Goal: Navigation & Orientation: Find specific page/section

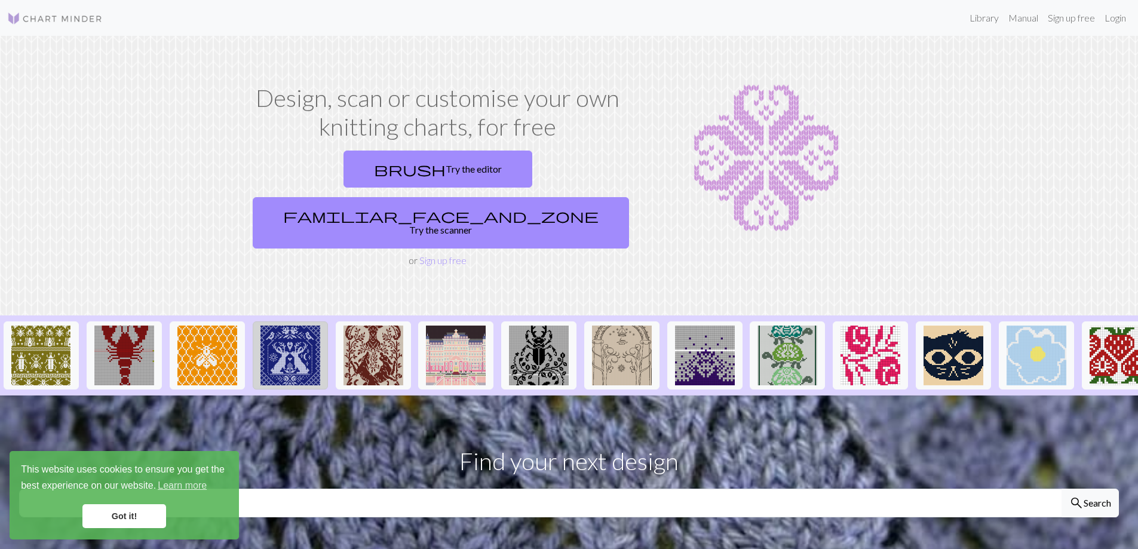
click at [299, 326] on img at bounding box center [290, 355] width 60 height 60
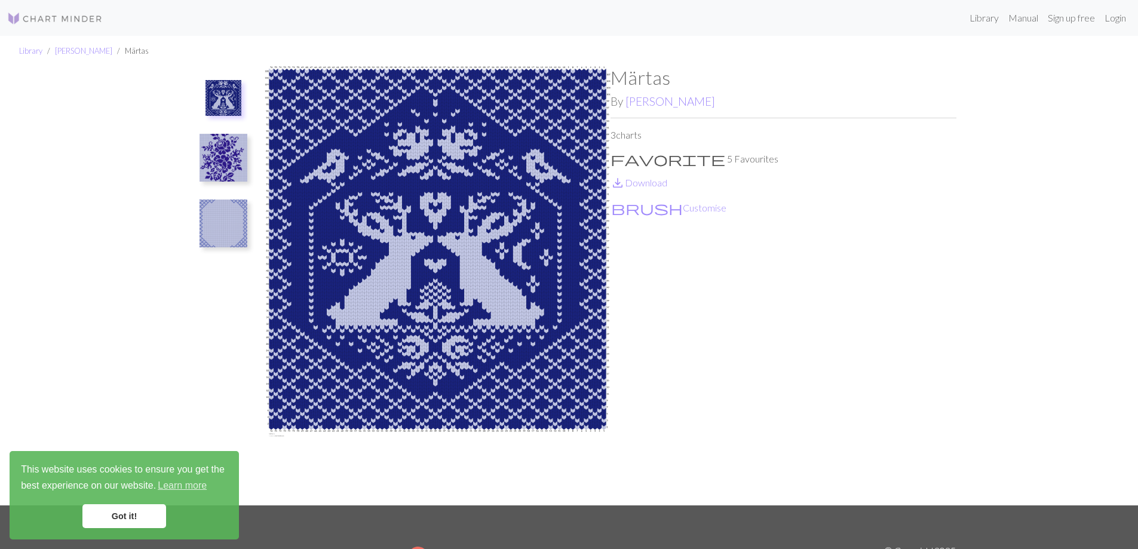
click at [235, 164] on img at bounding box center [223, 158] width 48 height 48
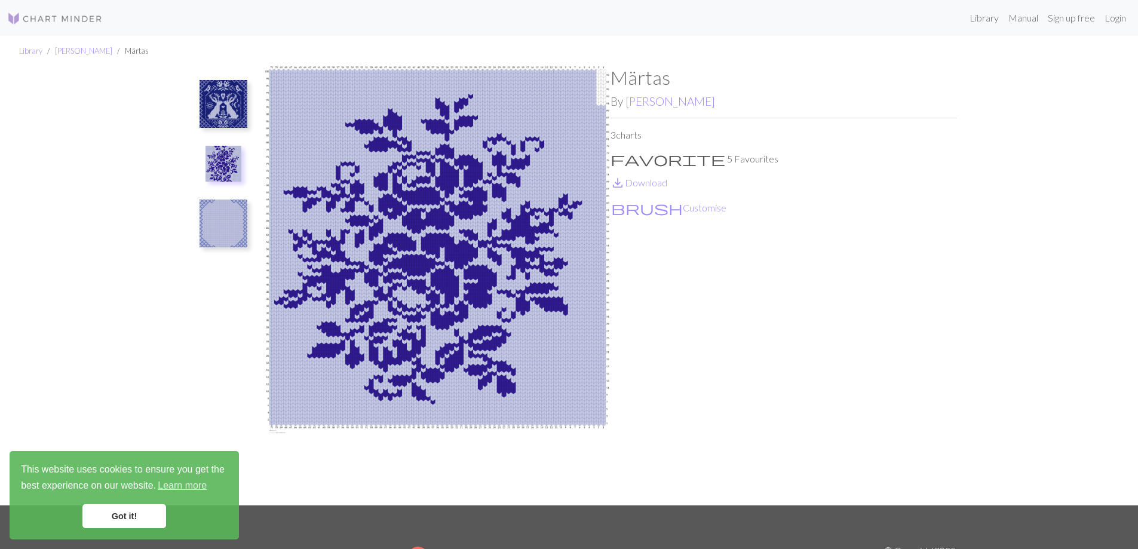
click at [220, 224] on img at bounding box center [223, 223] width 48 height 48
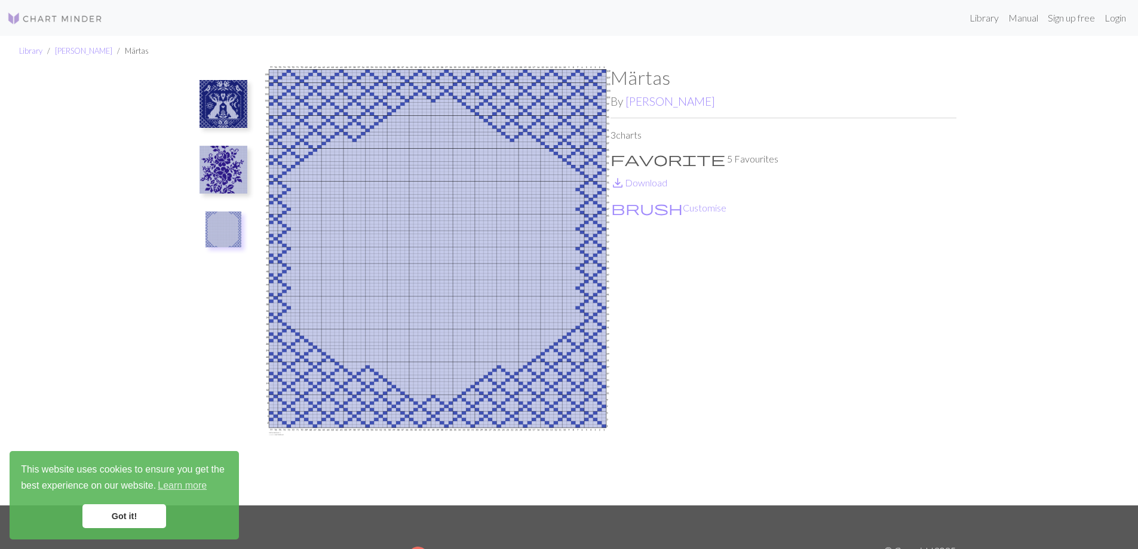
click at [220, 164] on img at bounding box center [223, 170] width 48 height 48
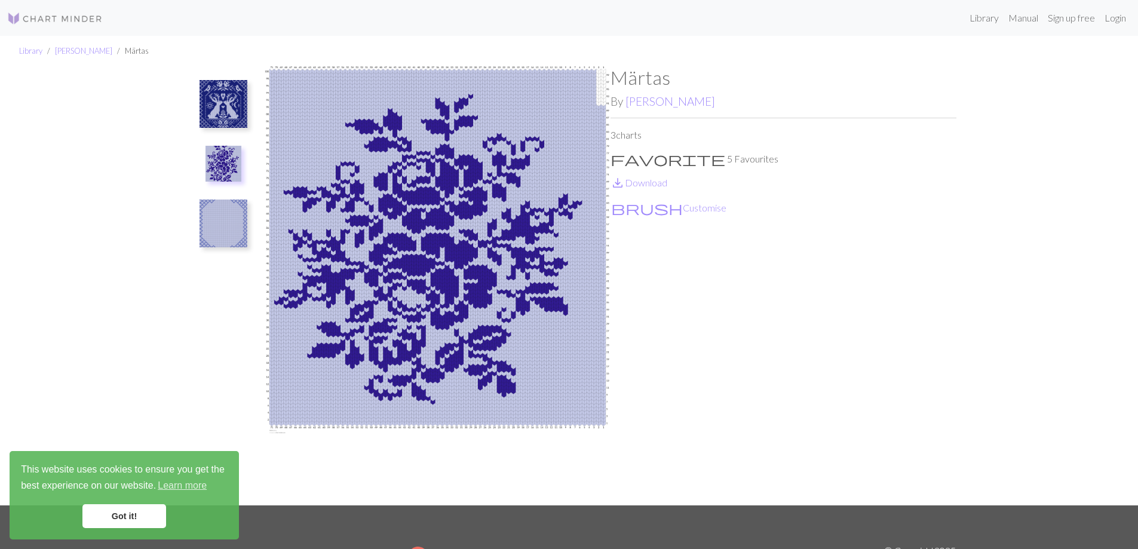
click at [219, 103] on img at bounding box center [223, 104] width 48 height 48
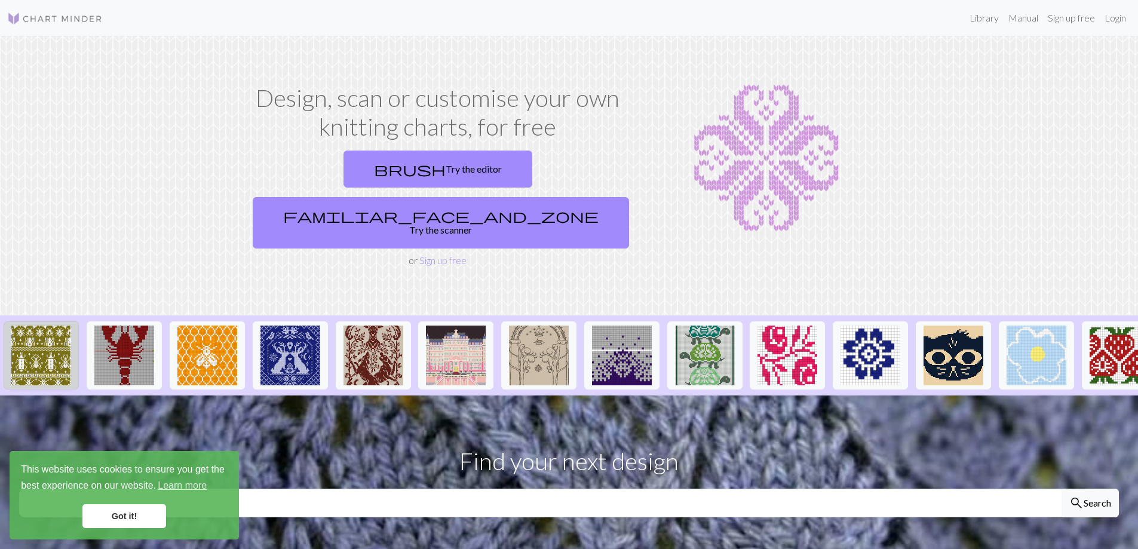
click at [66, 325] on img at bounding box center [41, 355] width 60 height 60
click at [391, 326] on img at bounding box center [373, 355] width 60 height 60
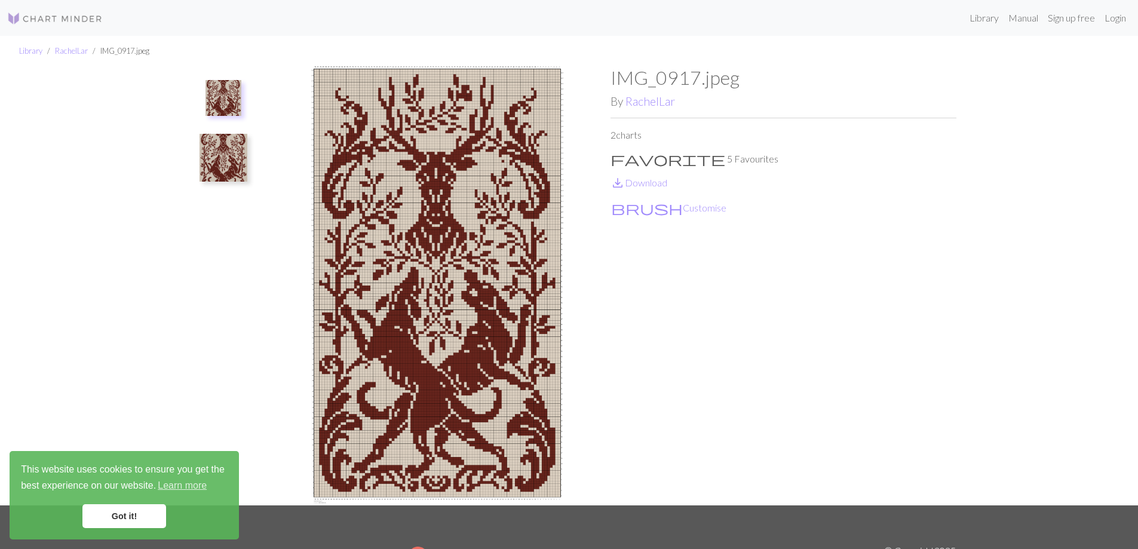
click at [225, 156] on img at bounding box center [223, 158] width 48 height 48
click at [216, 98] on img at bounding box center [223, 104] width 48 height 48
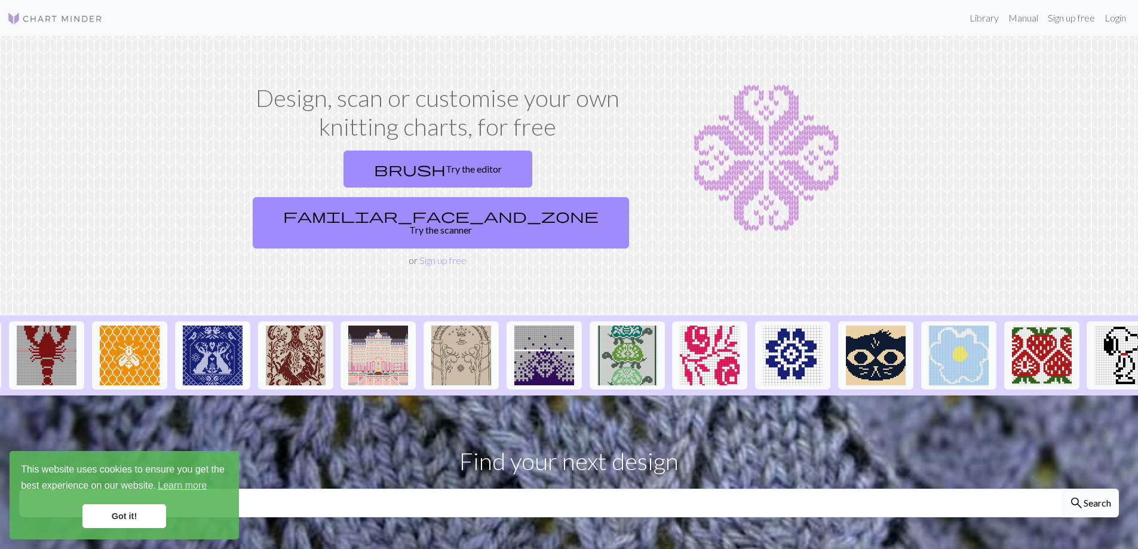
scroll to position [0, 83]
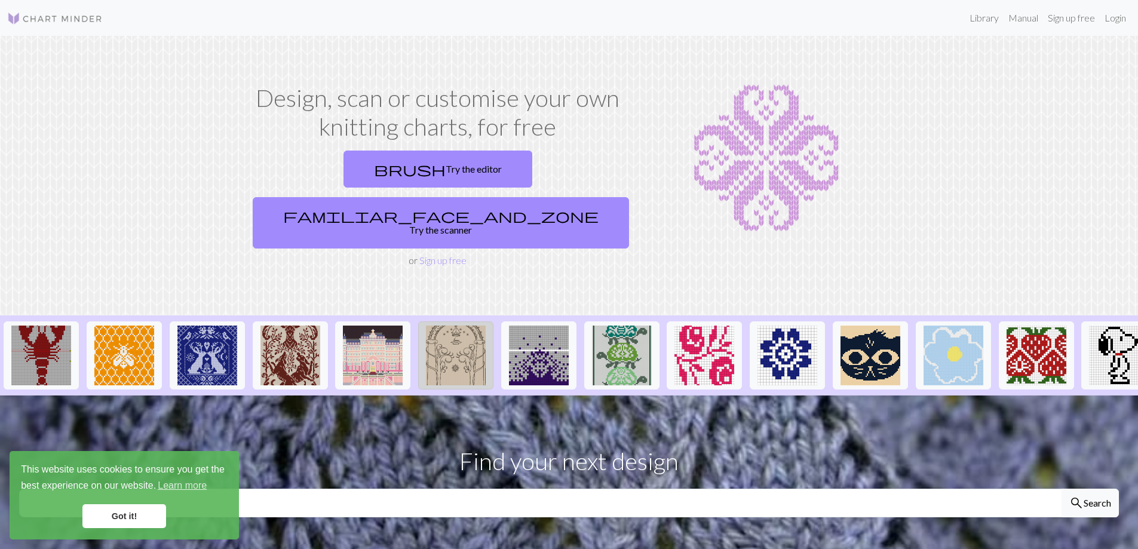
click at [474, 325] on img at bounding box center [456, 355] width 60 height 60
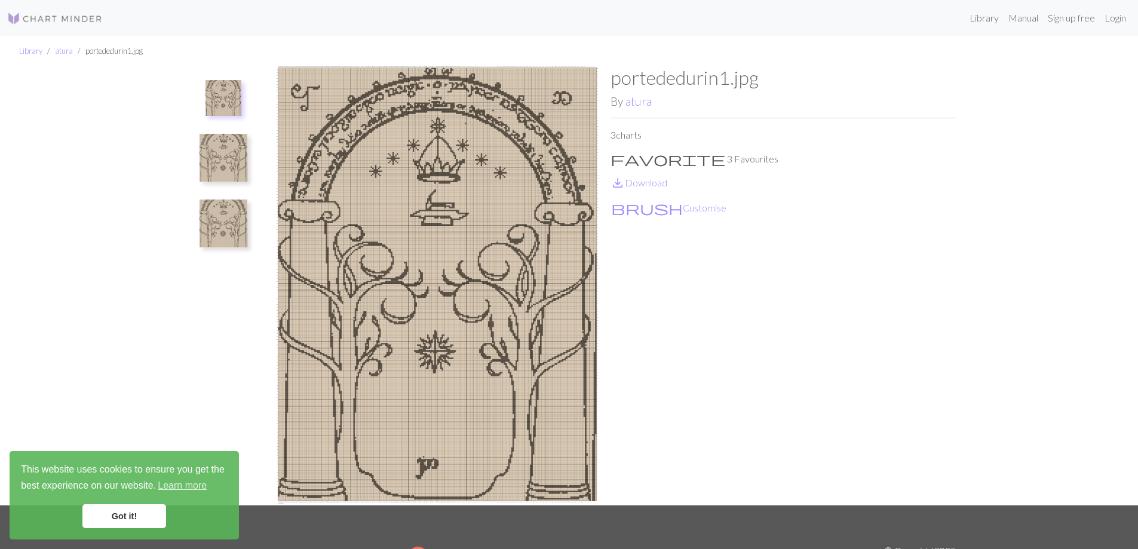
click at [244, 165] on img at bounding box center [223, 158] width 48 height 48
click at [222, 222] on img at bounding box center [223, 223] width 48 height 48
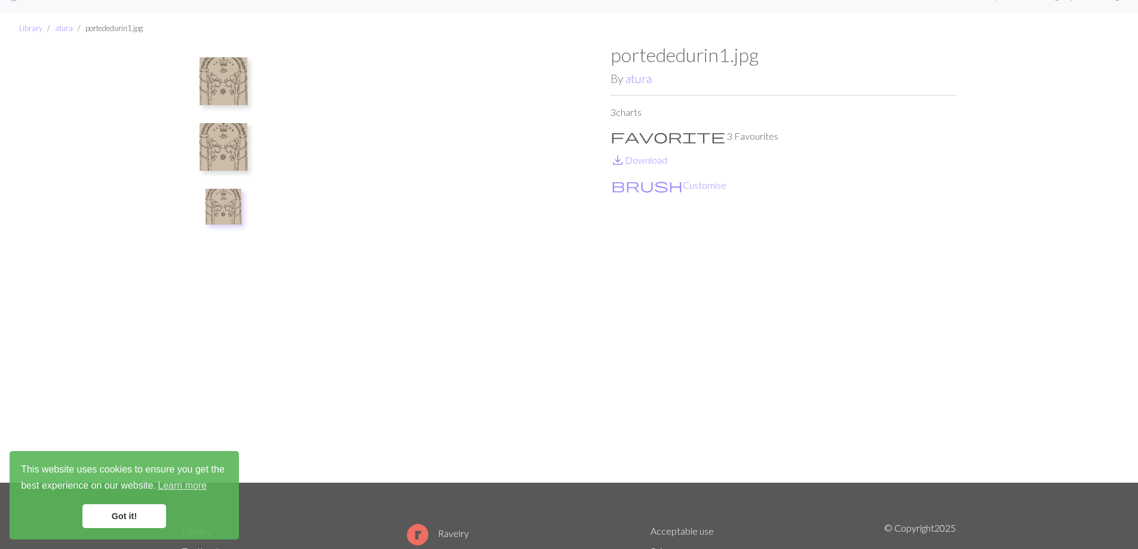
scroll to position [60, 0]
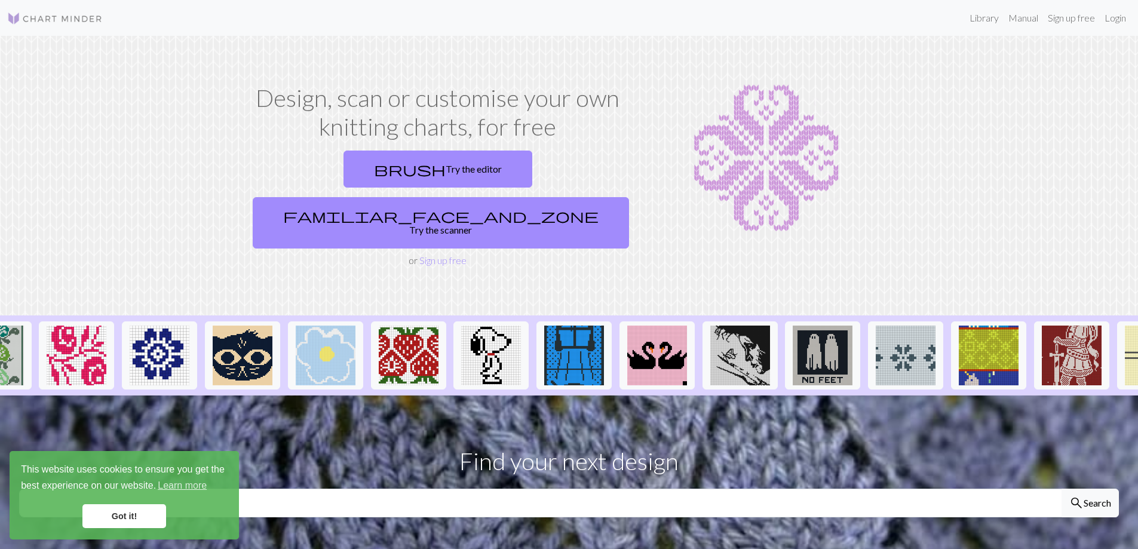
scroll to position [0, 713]
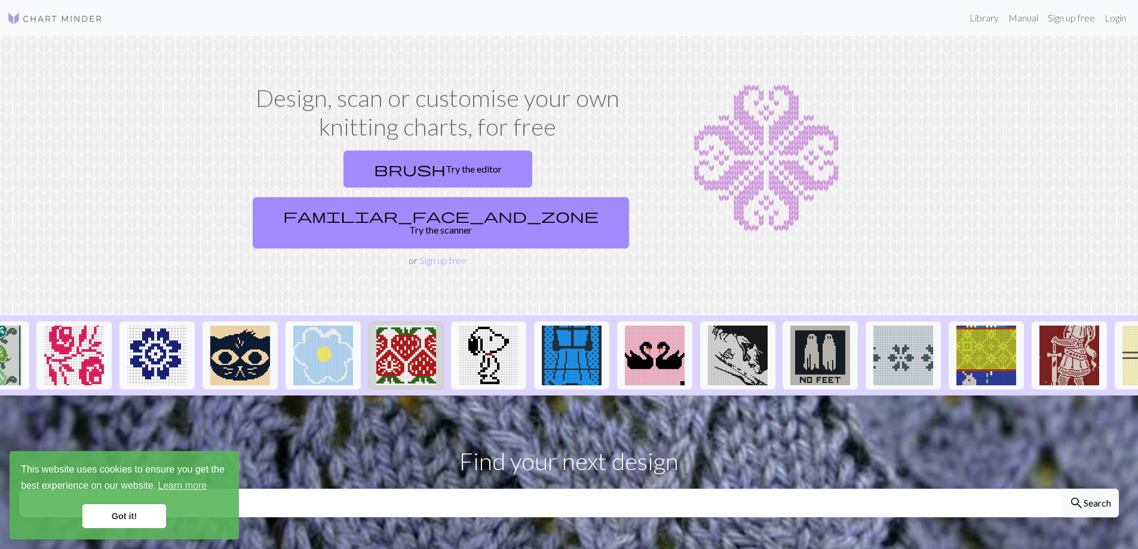
click at [427, 325] on img at bounding box center [406, 355] width 60 height 60
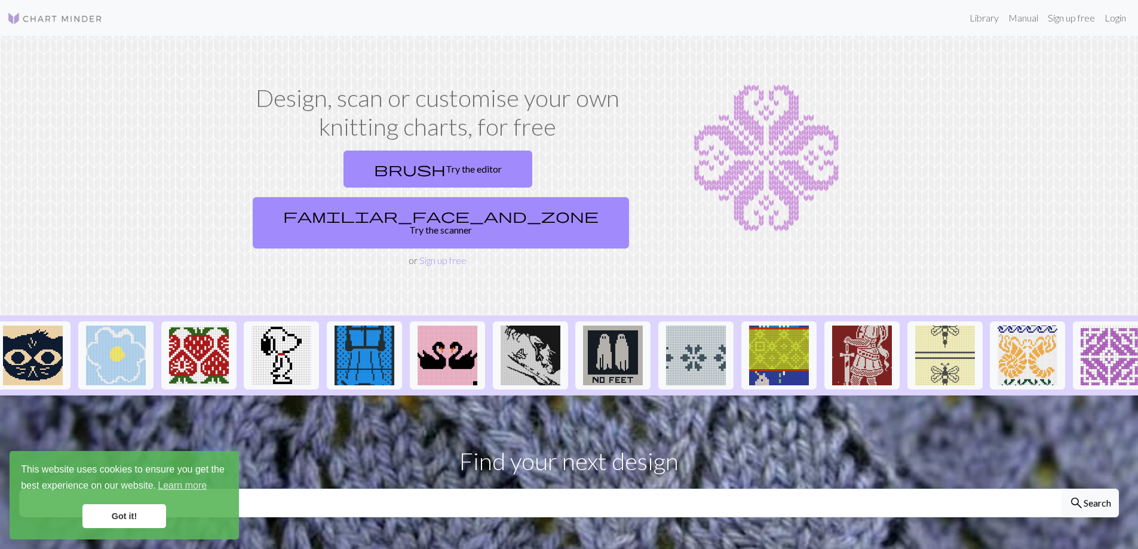
scroll to position [0, 935]
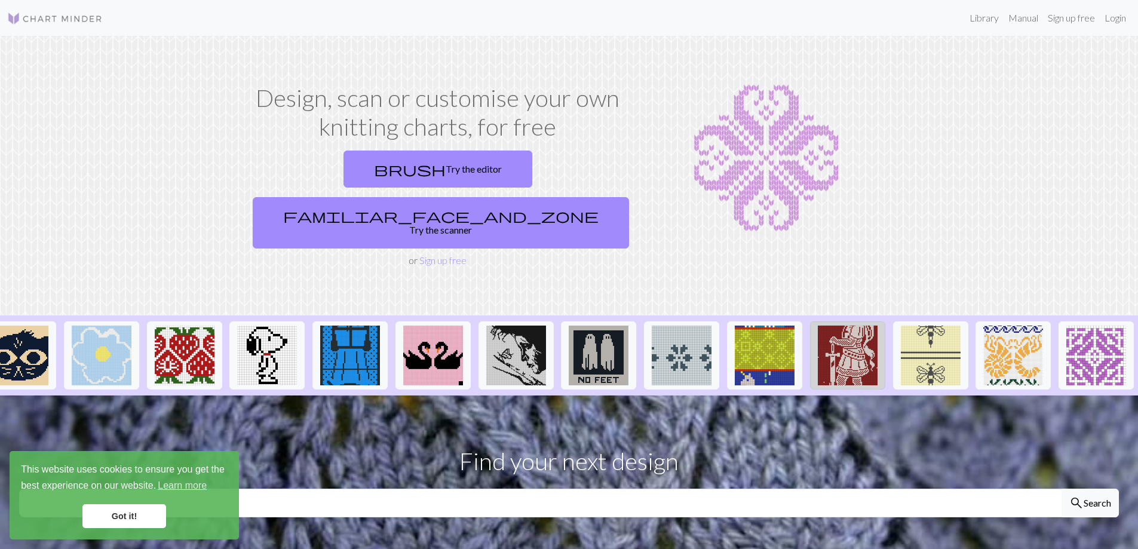
click at [852, 333] on img at bounding box center [848, 355] width 60 height 60
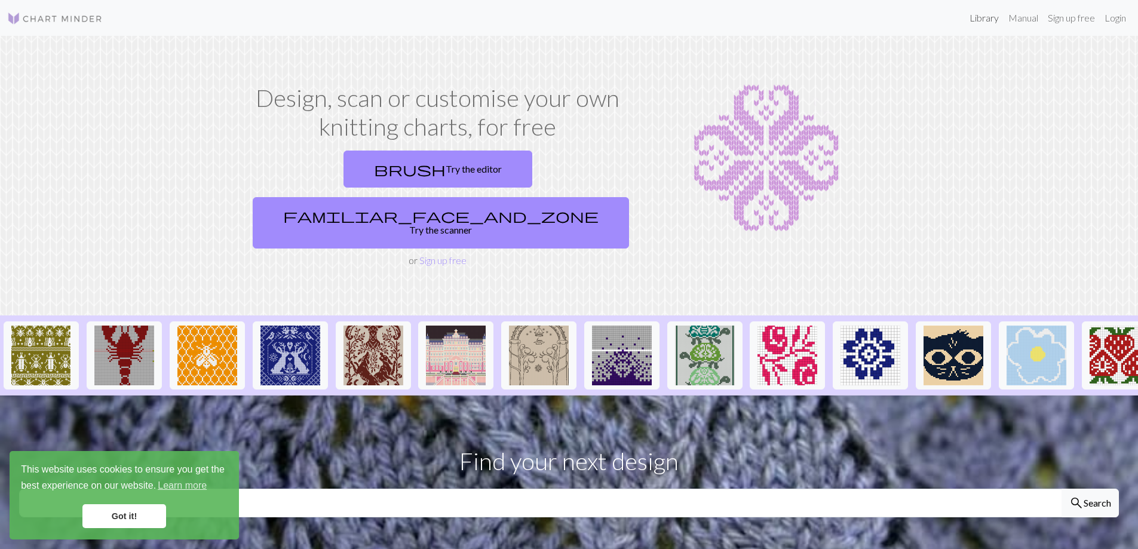
click at [972, 20] on link "Library" at bounding box center [983, 18] width 39 height 24
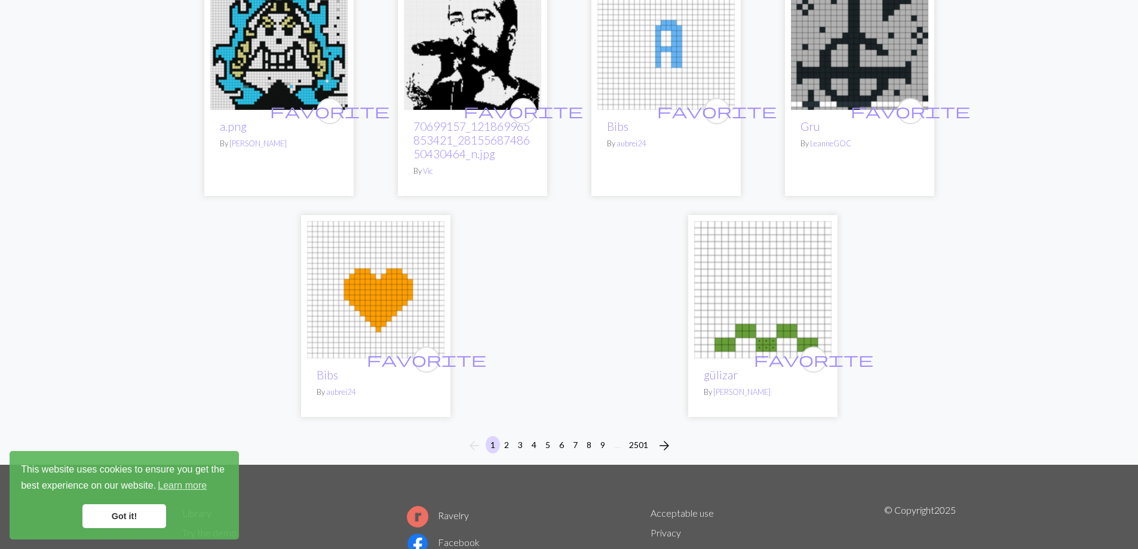
scroll to position [2986, 0]
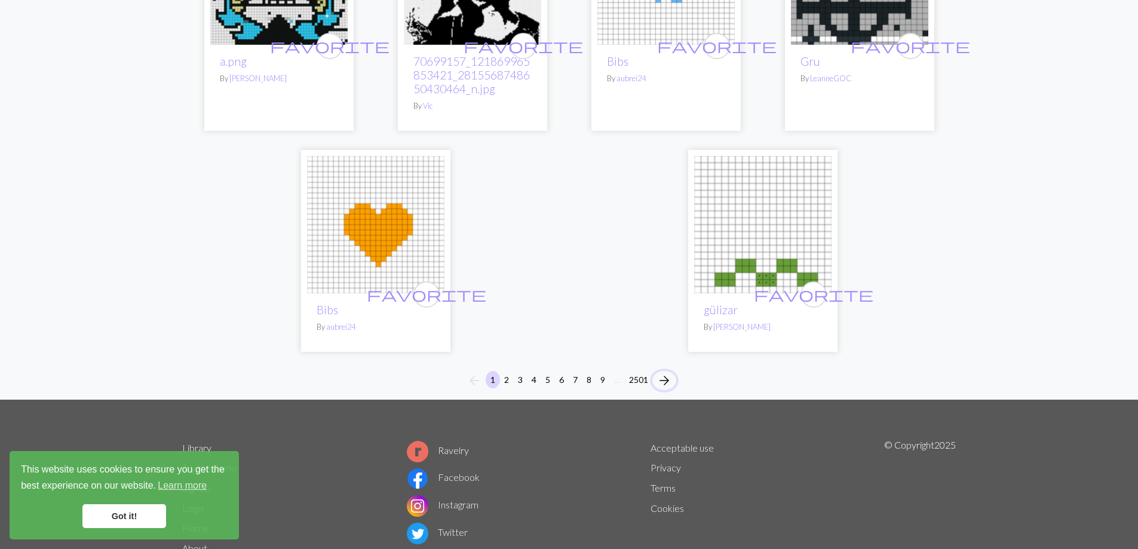
click at [668, 374] on span "arrow_forward" at bounding box center [664, 380] width 14 height 17
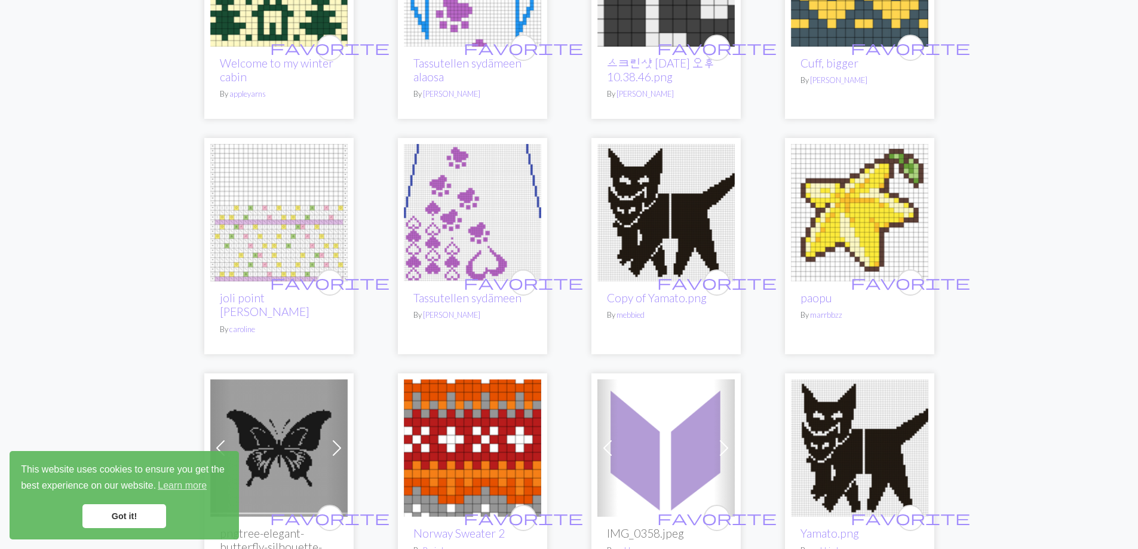
scroll to position [418, 0]
